Goal: Task Accomplishment & Management: Complete application form

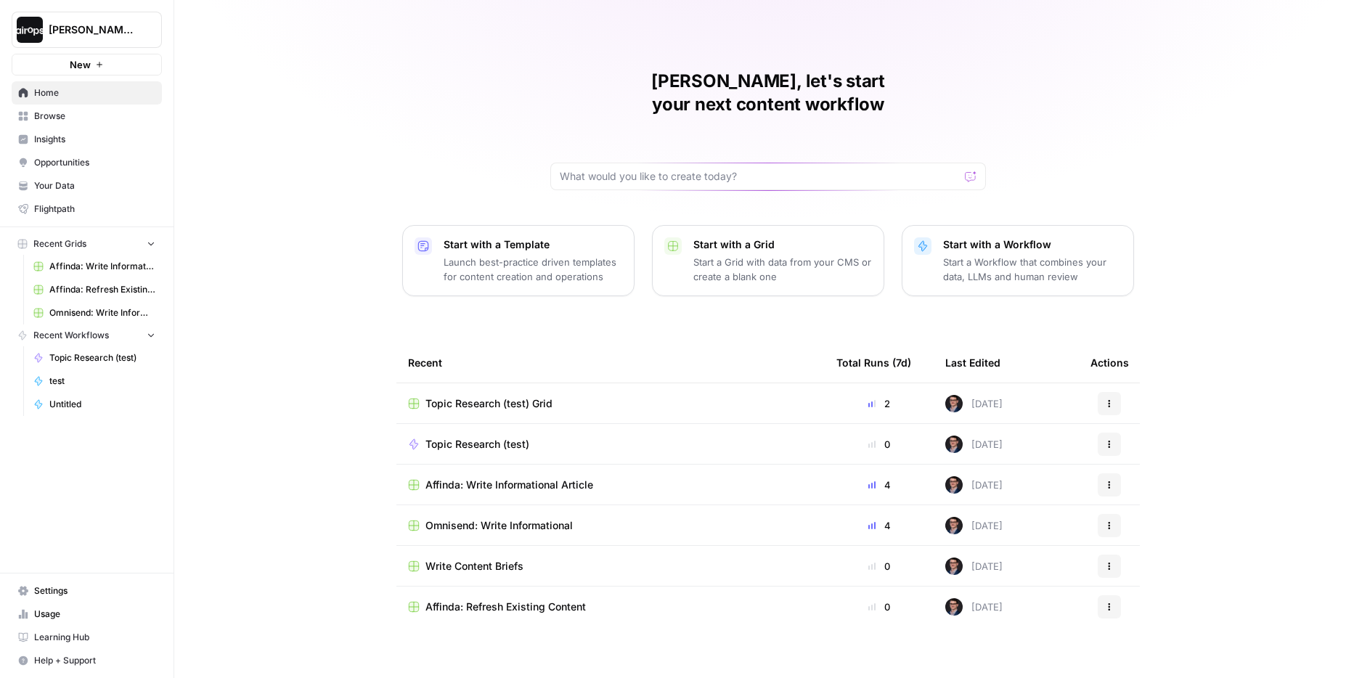
click at [70, 20] on button "[PERSON_NAME]-Sandbox" at bounding box center [87, 30] width 150 height 36
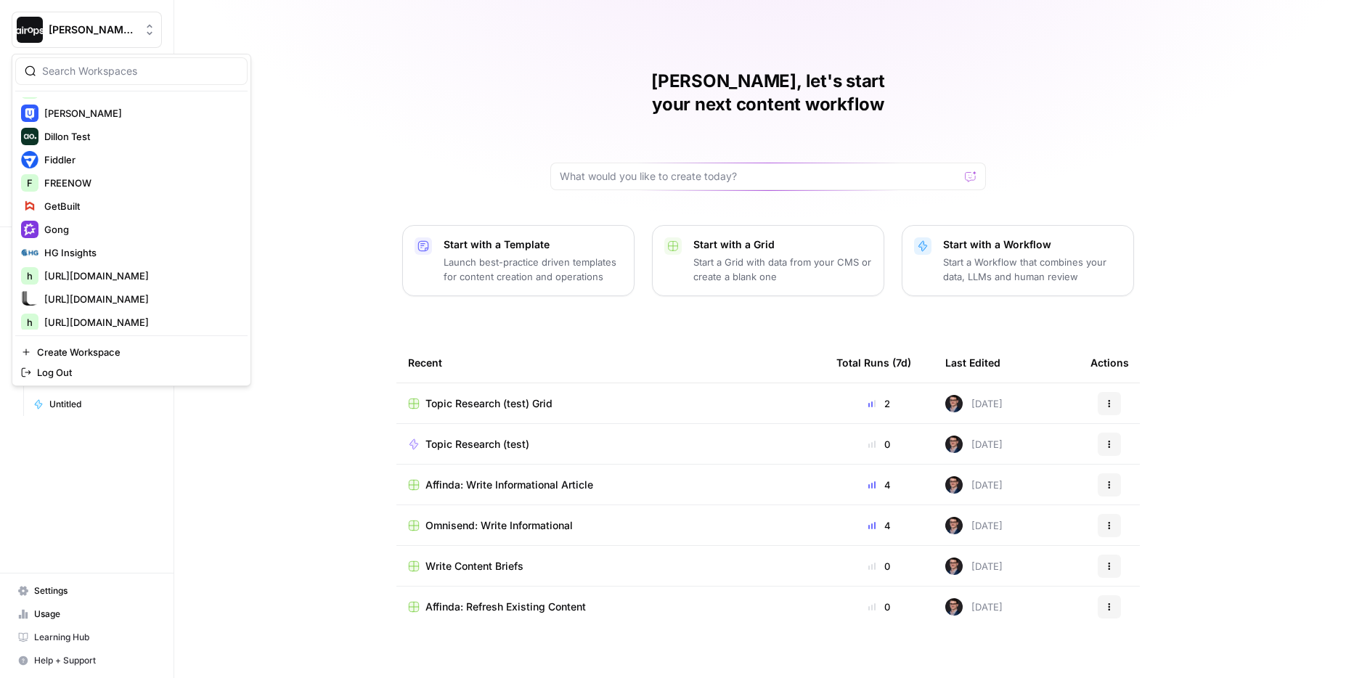
scroll to position [658, 0]
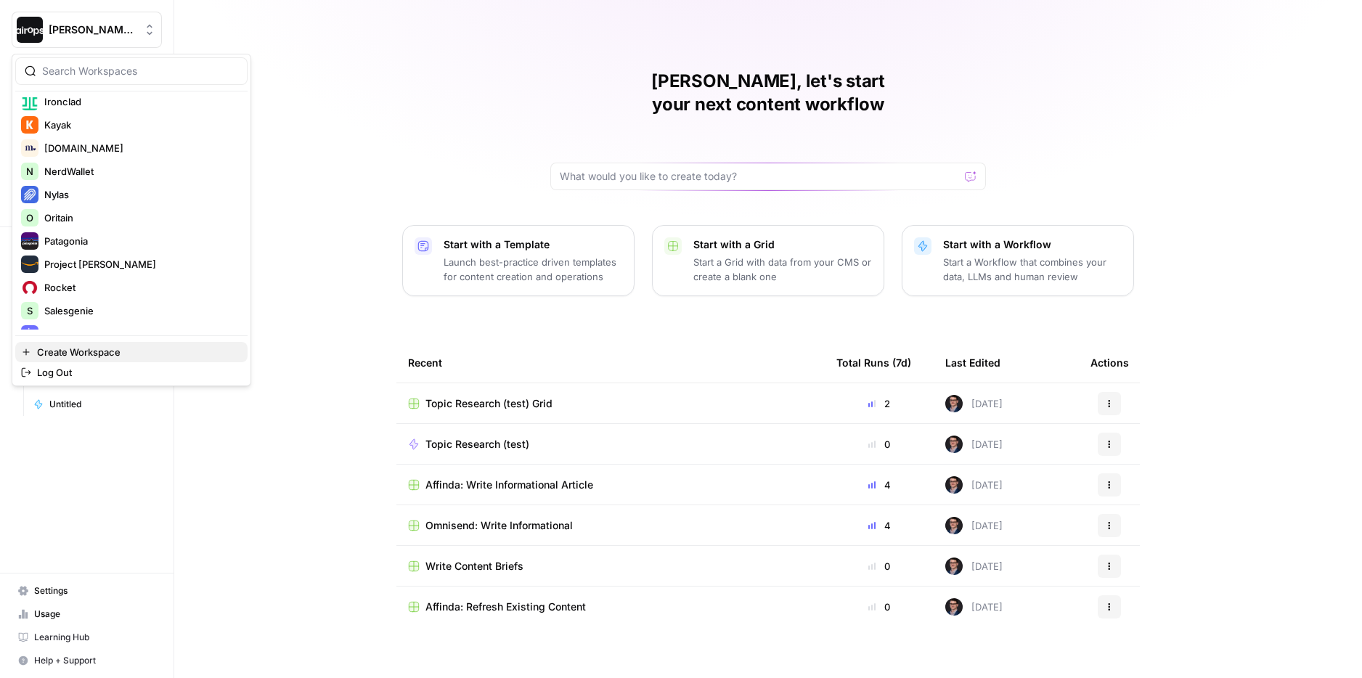
click at [75, 355] on span "Create Workspace" at bounding box center [136, 352] width 199 height 15
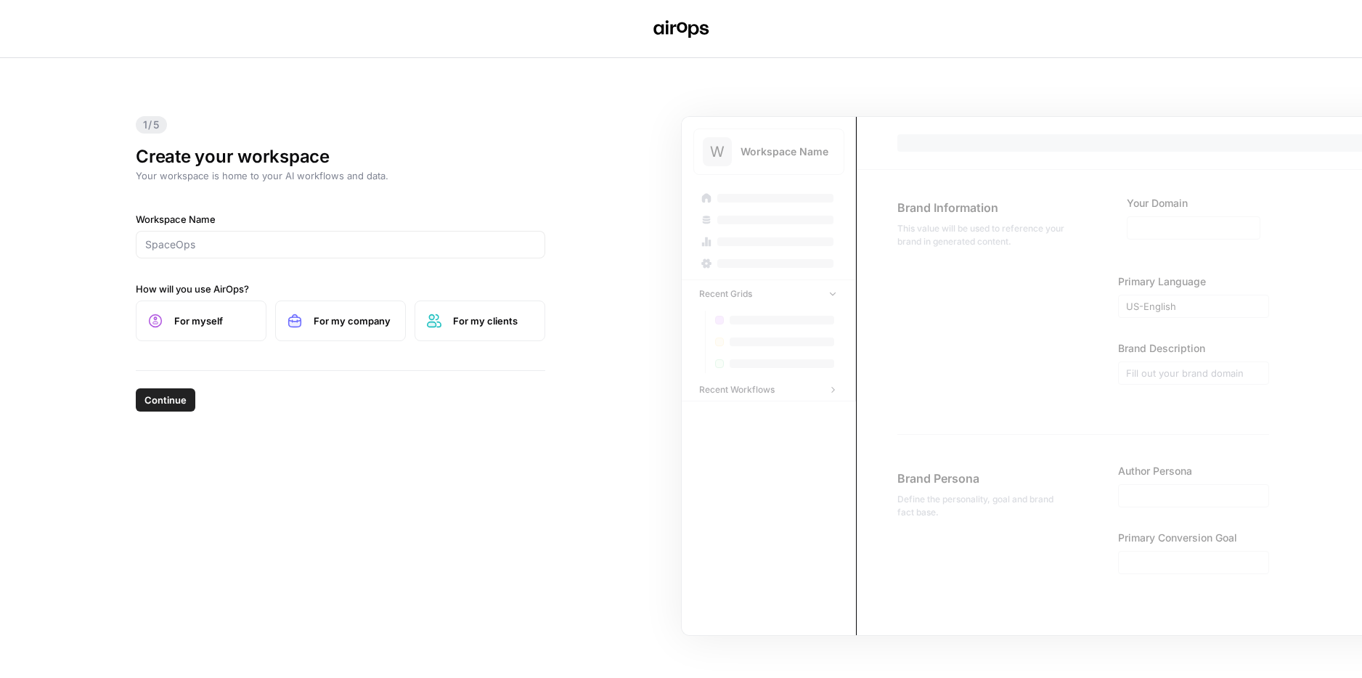
click at [232, 253] on div at bounding box center [341, 245] width 410 height 28
paste input "https://glossgenius.com/"
type input "https://glossgenius.com/"
click at [363, 325] on span "For my company" at bounding box center [354, 321] width 80 height 15
click at [157, 402] on span "Continue" at bounding box center [165, 400] width 42 height 15
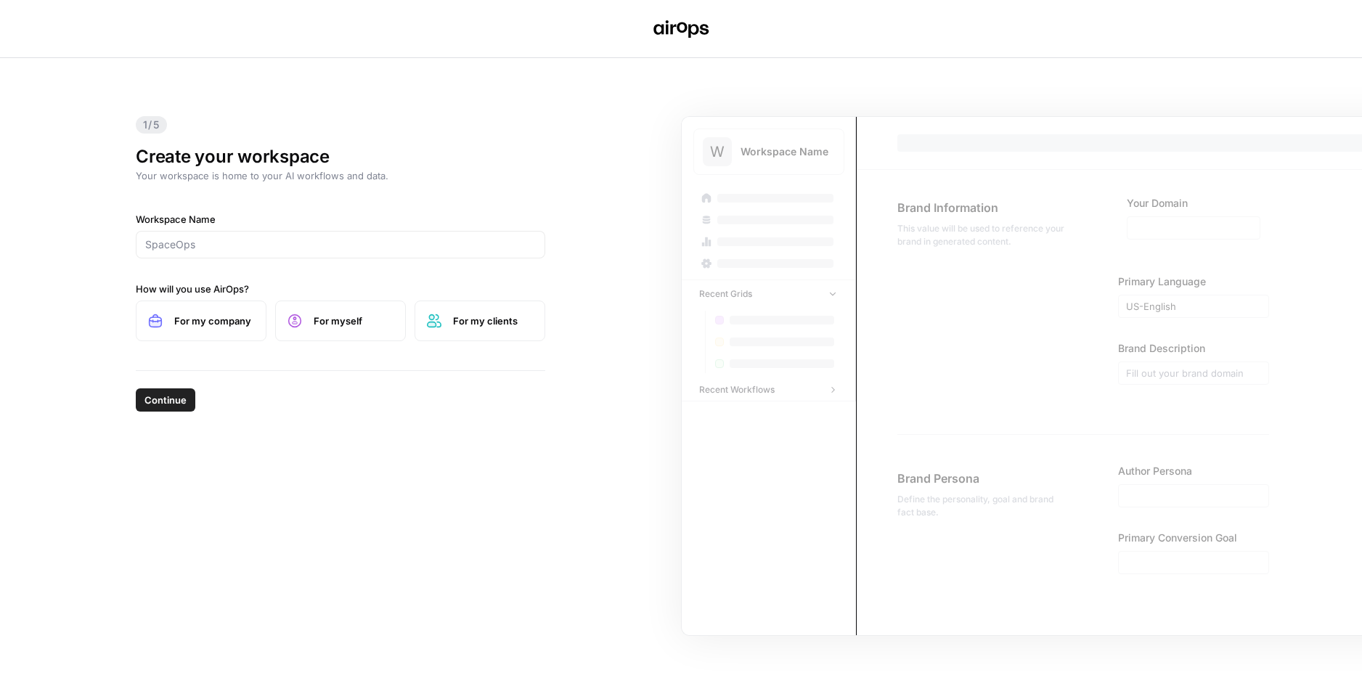
click at [218, 254] on div at bounding box center [341, 245] width 410 height 28
type input "GlossGenius"
click at [166, 322] on label "For my company" at bounding box center [201, 321] width 131 height 41
click at [153, 401] on span "Continue" at bounding box center [165, 400] width 42 height 15
